Goal: Task Accomplishment & Management: Use online tool/utility

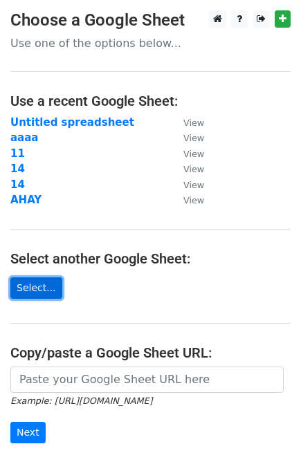
click at [32, 286] on link "Select..." at bounding box center [36, 287] width 52 height 21
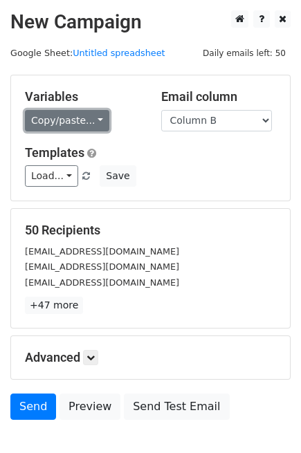
click at [84, 113] on link "Copy/paste..." at bounding box center [67, 120] width 84 height 21
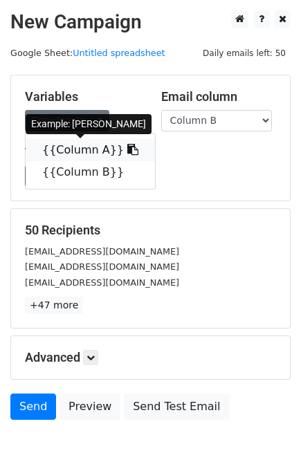
click at [127, 153] on icon at bounding box center [132, 149] width 11 height 11
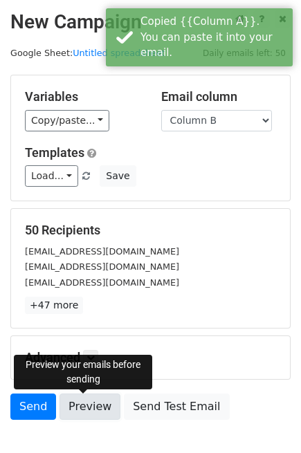
click at [97, 403] on link "Preview" at bounding box center [89, 407] width 61 height 26
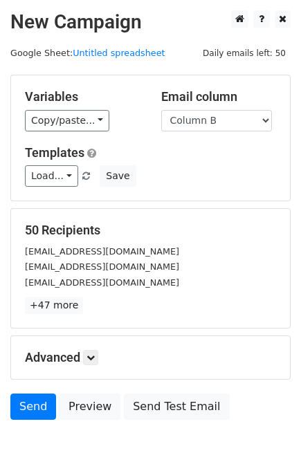
click at [53, 409] on div "Send Preview Send Test Email" at bounding box center [150, 410] width 301 height 33
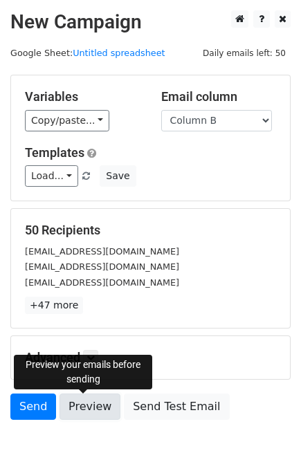
click at [84, 407] on link "Preview" at bounding box center [89, 407] width 61 height 26
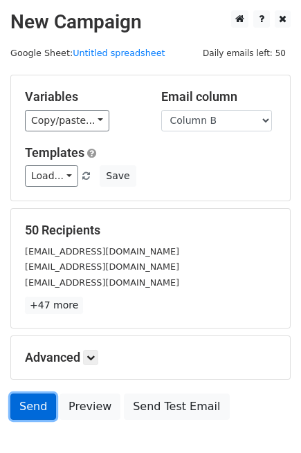
click at [46, 401] on link "Send" at bounding box center [33, 407] width 46 height 26
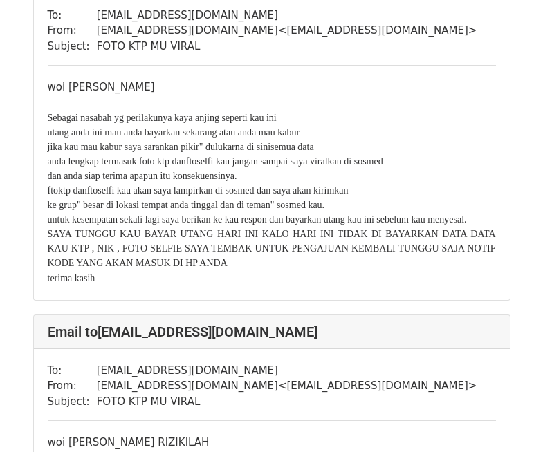
scroll to position [69, 0]
